Goal: Information Seeking & Learning: Find specific fact

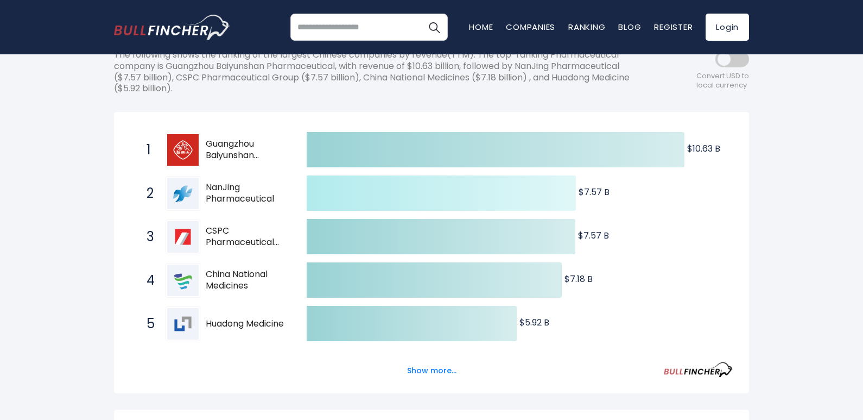
scroll to position [271, 0]
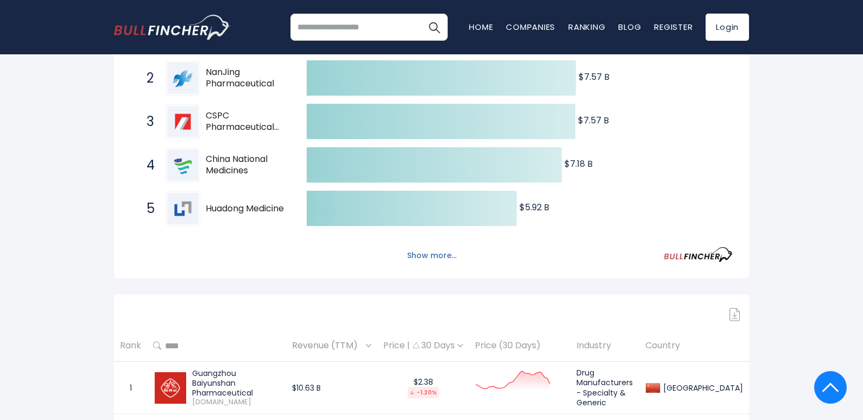
click at [430, 252] on button "Show more..." at bounding box center [432, 255] width 62 height 18
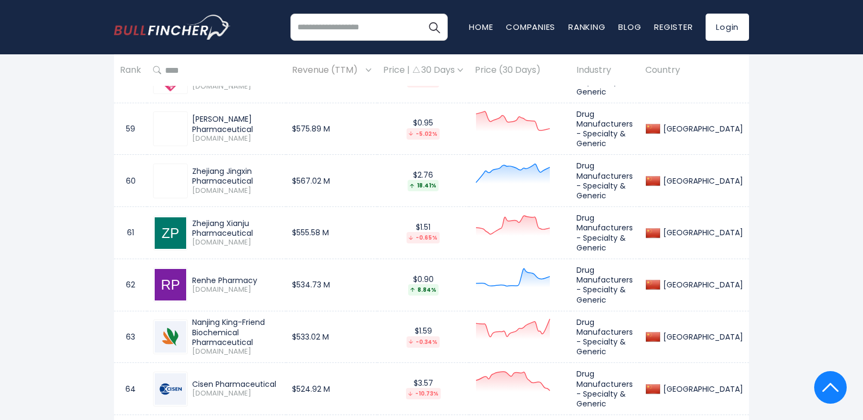
scroll to position [3799, 0]
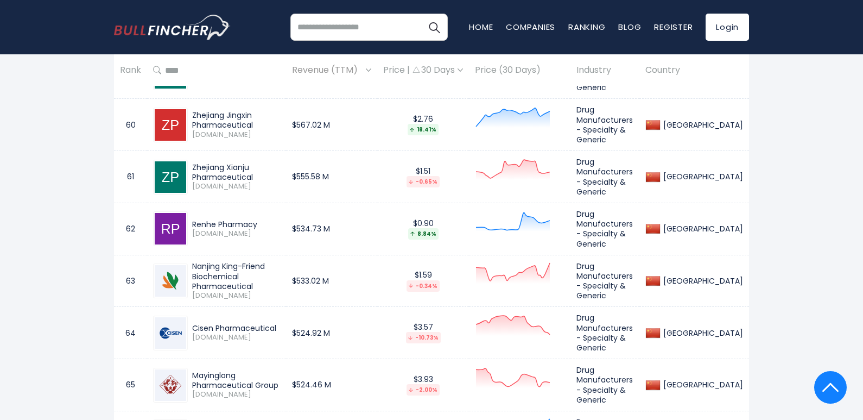
drag, startPoint x: 260, startPoint y: 150, endPoint x: 192, endPoint y: 148, distance: 67.9
click at [192, 219] on div "Renhe Pharmacy" at bounding box center [236, 224] width 88 height 10
copy div "Renhe Pharmacy"
drag, startPoint x: 307, startPoint y: 205, endPoint x: 194, endPoint y: 193, distance: 113.5
click at [194, 261] on div "Nanjing King-Friend Biochemical Pharmaceutical" at bounding box center [236, 276] width 88 height 30
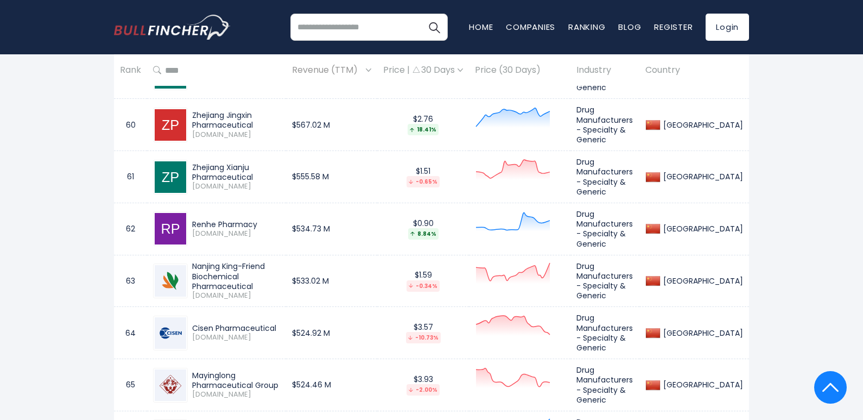
copy div "Nanjing King-Friend Biochemical Pharmaceutical"
drag, startPoint x: 290, startPoint y: 248, endPoint x: 191, endPoint y: 245, distance: 99.9
click at [191, 323] on div "Cisen Pharmaceutical [DOMAIN_NAME]" at bounding box center [234, 332] width 92 height 19
copy div "Cisen Pharmaceutical"
drag, startPoint x: 265, startPoint y: 307, endPoint x: 191, endPoint y: 293, distance: 75.8
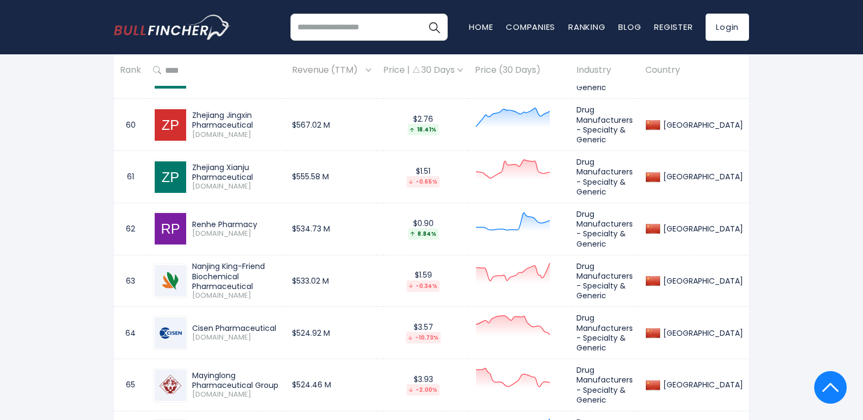
click at [191, 370] on div "Mayinglong Pharmaceutical Group [DOMAIN_NAME]" at bounding box center [234, 384] width 92 height 29
click at [228, 370] on div "Mayinglong Pharmaceutical Group" at bounding box center [236, 380] width 88 height 20
drag, startPoint x: 227, startPoint y: 302, endPoint x: 201, endPoint y: 291, distance: 28.9
click at [201, 370] on div "Mayinglong Pharmaceutical Group" at bounding box center [236, 380] width 88 height 20
copy div "Mayinglong Pharmaceutical Group"
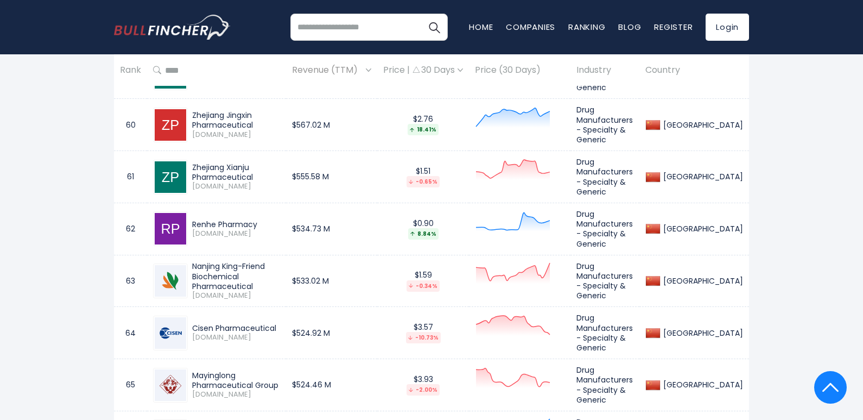
drag, startPoint x: 297, startPoint y: 346, endPoint x: 193, endPoint y: 351, distance: 104.3
copy div "Hengkang Medical Group"
drag, startPoint x: 262, startPoint y: 401, endPoint x: 194, endPoint y: 393, distance: 68.3
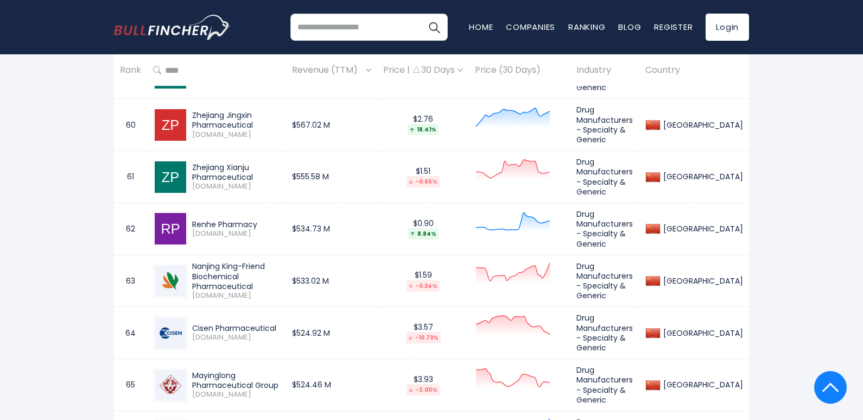
copy div "ZhuZhou QianJin Pharmaceutical"
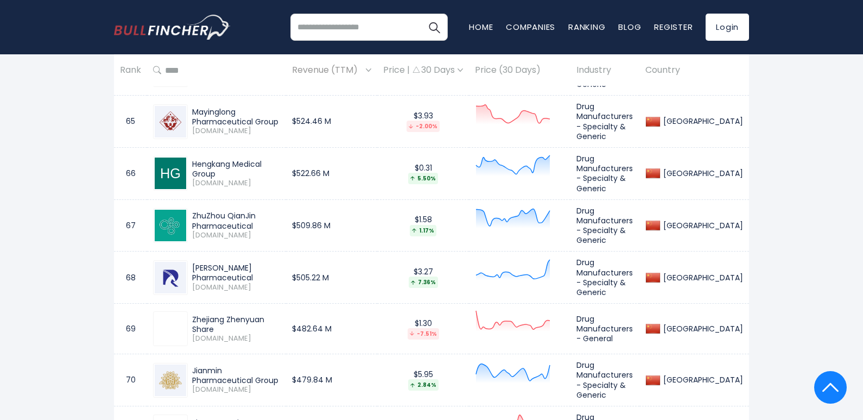
scroll to position [4071, 0]
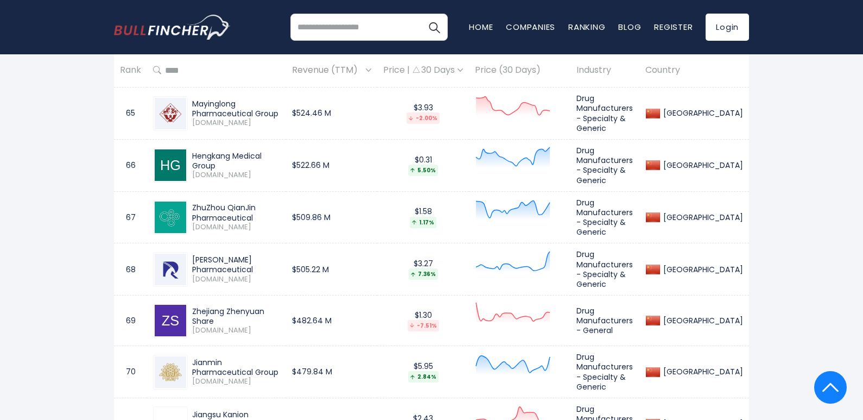
drag, startPoint x: 312, startPoint y: 180, endPoint x: 192, endPoint y: 179, distance: 120.0
click at [192, 243] on td "[PERSON_NAME] Pharmaceutical [DOMAIN_NAME]" at bounding box center [216, 269] width 139 height 52
copy div "[PERSON_NAME] Pharmaceutical"
drag, startPoint x: 297, startPoint y: 229, endPoint x: 190, endPoint y: 224, distance: 107.0
click at [190, 306] on div "Zhejiang Zhenyuan Share [DOMAIN_NAME]" at bounding box center [234, 320] width 92 height 29
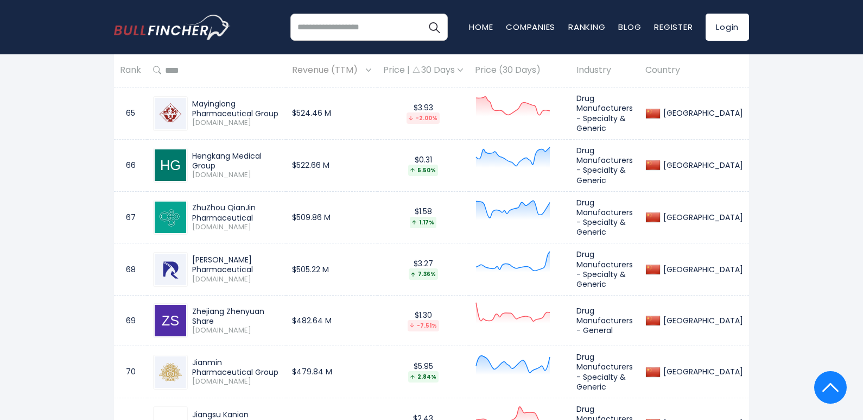
copy div "Zhejiang Zhenyuan Share"
drag, startPoint x: 220, startPoint y: 284, endPoint x: 192, endPoint y: 270, distance: 31.8
click at [192, 357] on div "Jianmin Pharmaceutical Group [DOMAIN_NAME]" at bounding box center [234, 371] width 92 height 29
copy div "Jianmin Pharmaceutical Group"
drag, startPoint x: 259, startPoint y: 332, endPoint x: 192, endPoint y: 321, distance: 68.3
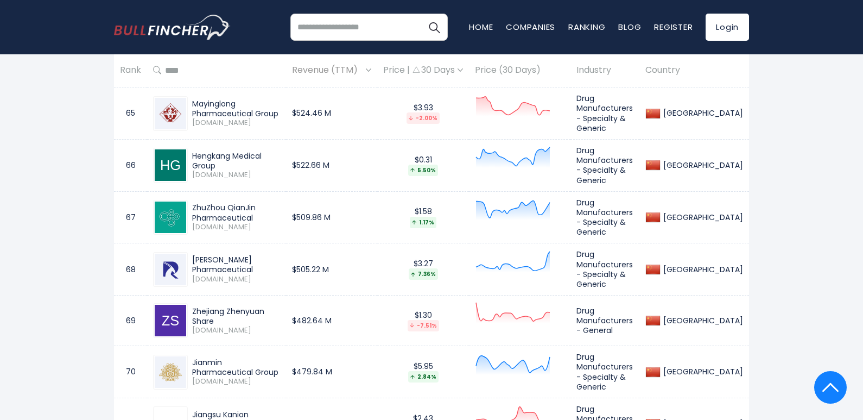
click at [192, 409] on div "Jiangsu Kanion Pharmaceutical" at bounding box center [236, 419] width 88 height 20
copy div "Jiangsu Kanion Pharmaceutical"
drag, startPoint x: 310, startPoint y: 380, endPoint x: 191, endPoint y: 377, distance: 118.9
drag, startPoint x: 200, startPoint y: 377, endPoint x: 199, endPoint y: 382, distance: 5.5
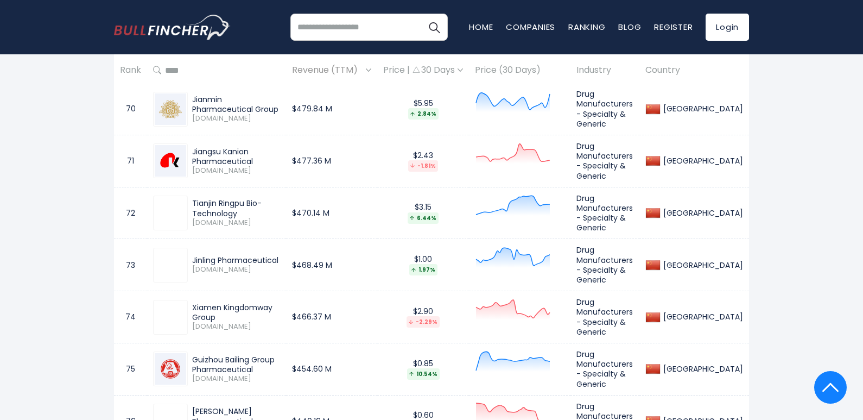
scroll to position [4342, 0]
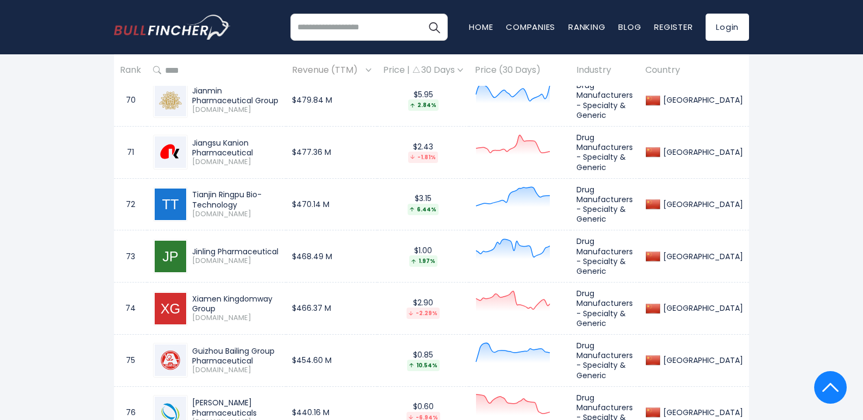
drag, startPoint x: 287, startPoint y: 160, endPoint x: 193, endPoint y: 160, distance: 93.9
click at [193, 246] on div "Jinling Pharmaceutical" at bounding box center [236, 251] width 88 height 10
drag, startPoint x: 304, startPoint y: 207, endPoint x: 194, endPoint y: 207, distance: 109.6
click at [194, 294] on div "Xiamen Kingdomway Group" at bounding box center [236, 304] width 88 height 20
drag, startPoint x: 259, startPoint y: 265, endPoint x: 191, endPoint y: 252, distance: 69.1
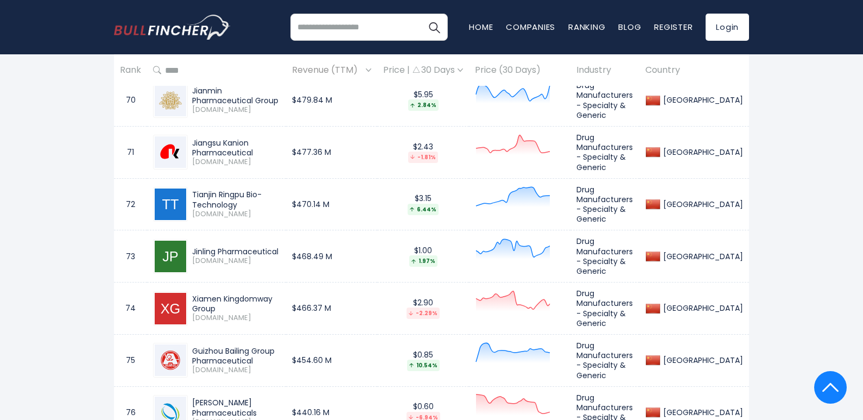
click at [191, 346] on div "Guizhou Bailing Group Pharmaceutical [DOMAIN_NAME]" at bounding box center [234, 360] width 92 height 29
drag, startPoint x: 277, startPoint y: 313, endPoint x: 185, endPoint y: 305, distance: 92.1
click at [185, 395] on div "[PERSON_NAME] Pharmaceuticals [DOMAIN_NAME]" at bounding box center [216, 412] width 127 height 35
drag, startPoint x: 282, startPoint y: 363, endPoint x: 193, endPoint y: 355, distance: 89.9
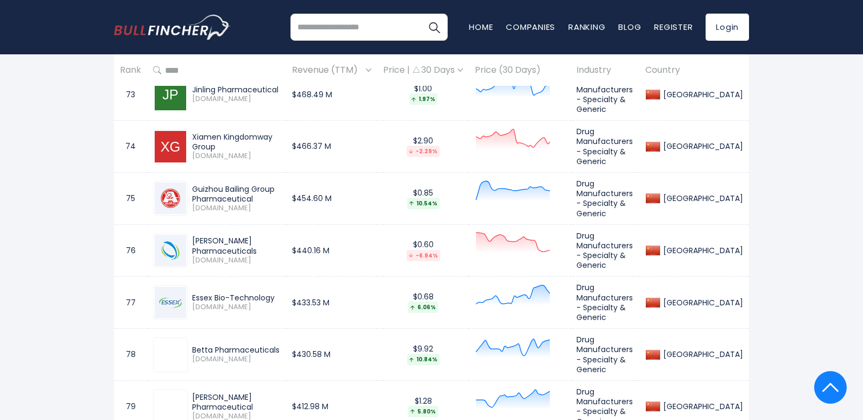
scroll to position [4505, 0]
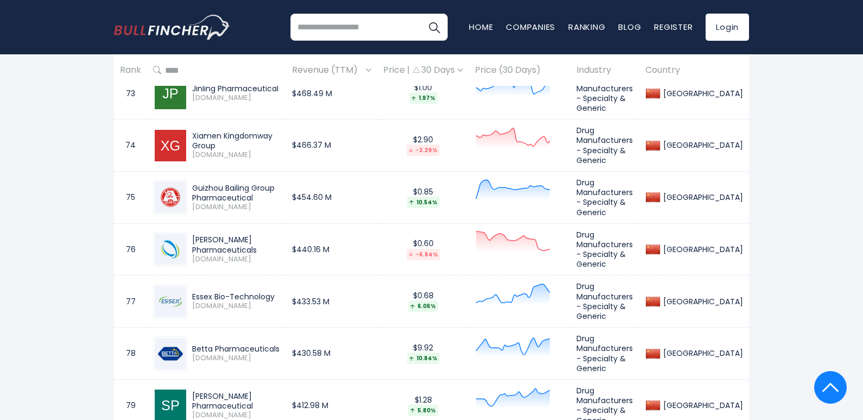
drag, startPoint x: 284, startPoint y: 248, endPoint x: 182, endPoint y: 248, distance: 102.0
click at [182, 336] on div "Betta Pharmaceuticals [DOMAIN_NAME]" at bounding box center [216, 353] width 127 height 35
drag, startPoint x: 257, startPoint y: 303, endPoint x: 192, endPoint y: 294, distance: 66.2
click at [192, 391] on div "[PERSON_NAME] Pharmaceutical [DOMAIN_NAME]" at bounding box center [234, 405] width 92 height 29
drag, startPoint x: 229, startPoint y: 356, endPoint x: 192, endPoint y: 342, distance: 39.7
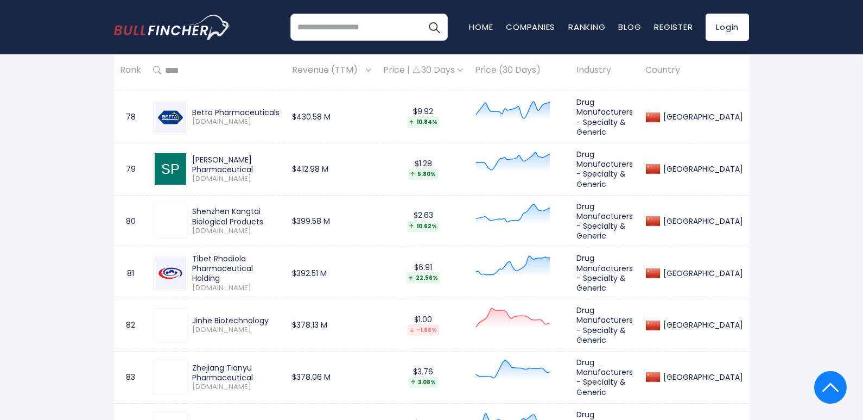
scroll to position [4722, 0]
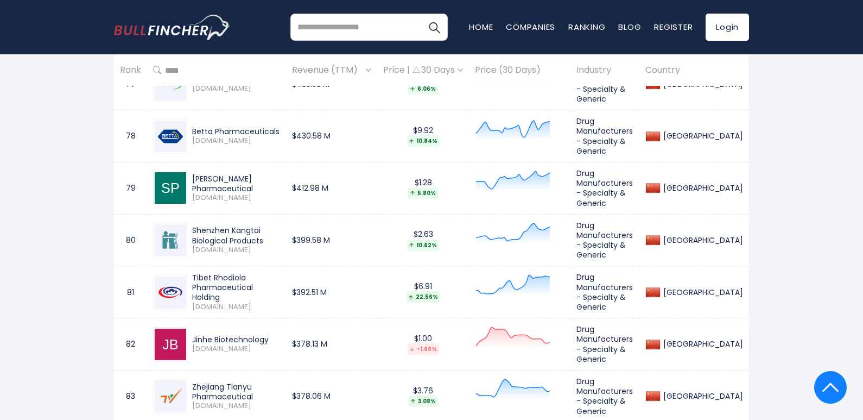
drag, startPoint x: 288, startPoint y: 187, endPoint x: 203, endPoint y: 182, distance: 85.4
click at [187, 272] on div "Tibet Rhodiola Pharmaceutical Holding [DOMAIN_NAME]" at bounding box center [216, 291] width 127 height 39
drag, startPoint x: 272, startPoint y: 233, endPoint x: 180, endPoint y: 232, distance: 91.7
click at [180, 327] on div "Jinhe Biotechnology [DOMAIN_NAME]" at bounding box center [216, 344] width 127 height 35
drag, startPoint x: 260, startPoint y: 289, endPoint x: 193, endPoint y: 270, distance: 69.8
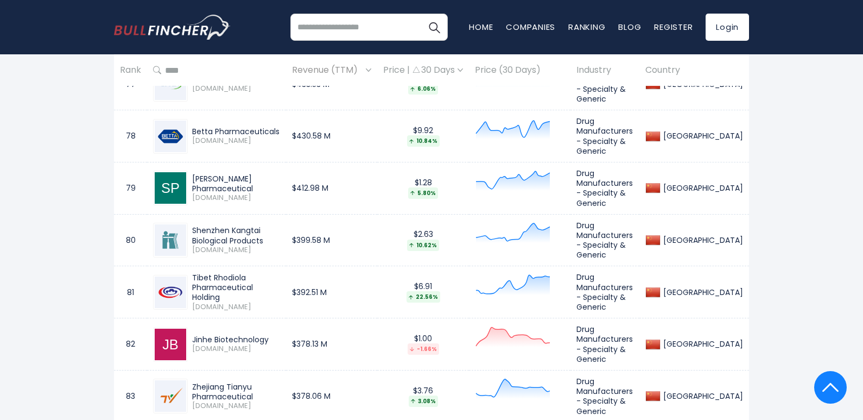
click at [193, 370] on td "Zhejiang Tianyu Pharmaceutical [DOMAIN_NAME]" at bounding box center [216, 396] width 139 height 52
drag, startPoint x: 283, startPoint y: 333, endPoint x: 190, endPoint y: 338, distance: 92.9
drag, startPoint x: 238, startPoint y: 389, endPoint x: 193, endPoint y: 370, distance: 49.6
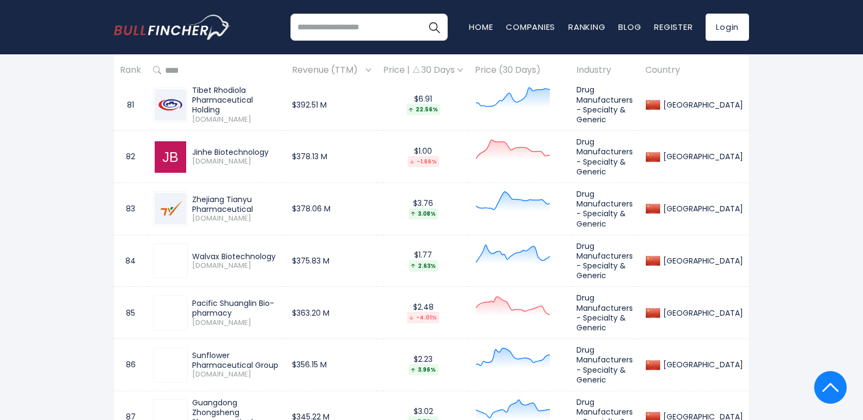
scroll to position [4939, 0]
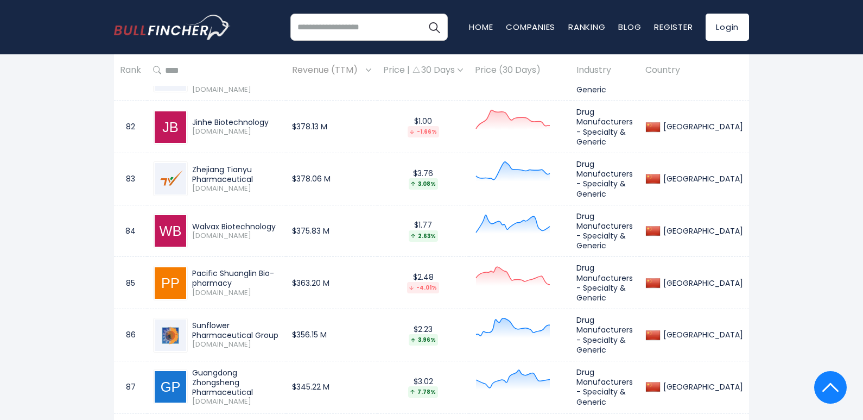
drag, startPoint x: 221, startPoint y: 223, endPoint x: 193, endPoint y: 207, distance: 32.1
click at [193, 318] on div "Sunflower Pharmaceutical Group [DOMAIN_NAME]" at bounding box center [216, 335] width 127 height 35
drag, startPoint x: 264, startPoint y: 275, endPoint x: 193, endPoint y: 262, distance: 72.3
click at [193, 367] on div "Guangdong Zhongsheng Pharmaceutical" at bounding box center [236, 382] width 88 height 30
drag, startPoint x: 258, startPoint y: 375, endPoint x: 186, endPoint y: 363, distance: 73.1
